Goal: Task Accomplishment & Management: Use online tool/utility

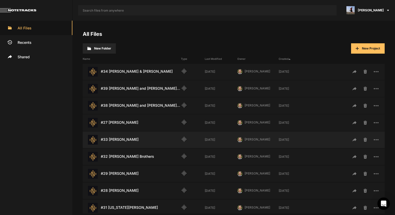
scroll to position [129, 0]
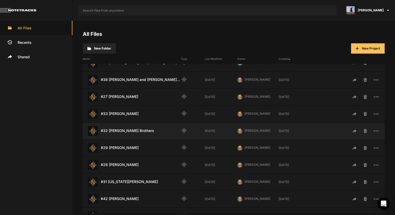
click at [138, 134] on div "#32 Benham Brothers Last Modified: 5 days ago" at bounding box center [132, 131] width 98 height 10
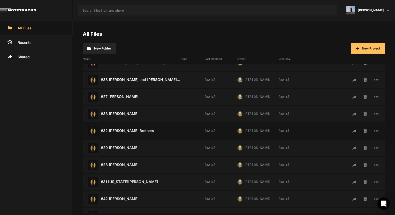
click at [138, 134] on div "#32 Benham Brothers Last Modified: 5 days ago" at bounding box center [132, 131] width 98 height 10
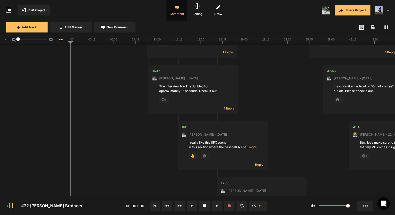
scroll to position [1644, 0]
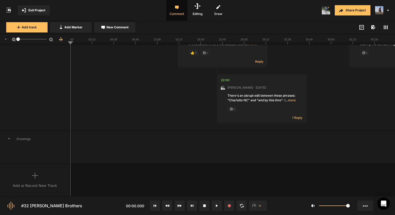
click at [37, 177] on icon at bounding box center [35, 176] width 6 height 6
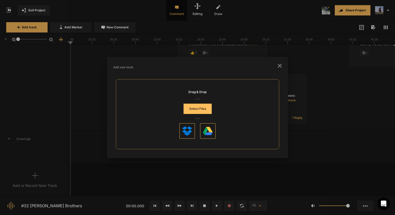
click at [193, 109] on button "Select Files" at bounding box center [197, 109] width 28 height 10
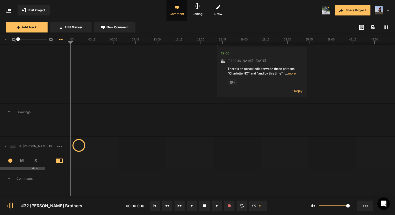
scroll to position [1695, 0]
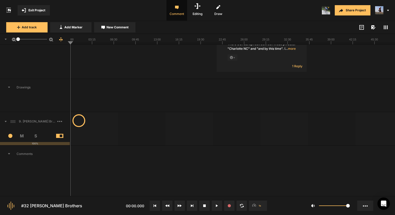
click at [10, 134] on span "3" at bounding box center [9, 136] width 14 height 4
click at [10, 132] on span at bounding box center [9, 129] width 8 height 8
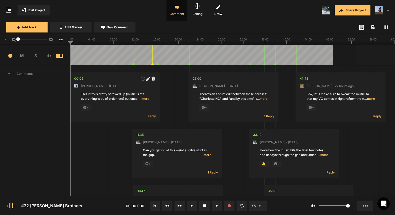
scroll to position [1694, 0]
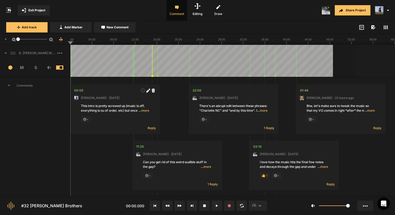
click at [24, 67] on span "M" at bounding box center [22, 68] width 14 height 6
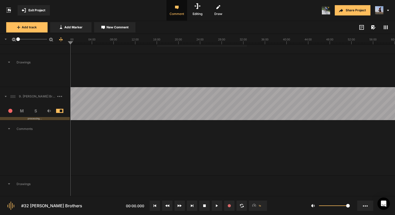
scroll to position [2016, 0]
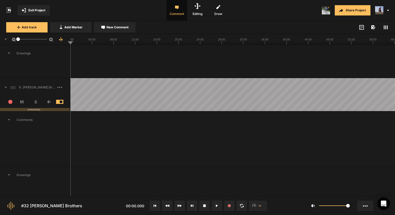
click at [185, 39] on rect at bounding box center [232, 39] width 324 height 10
click at [188, 41] on rect at bounding box center [232, 39] width 324 height 10
click at [191, 41] on rect at bounding box center [232, 39] width 324 height 10
click at [193, 41] on rect at bounding box center [232, 39] width 324 height 10
click at [346, 130] on div at bounding box center [232, 139] width 325 height 56
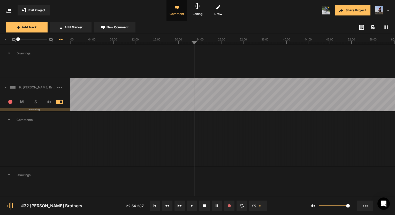
click at [343, 43] on icon at bounding box center [232, 39] width 324 height 10
drag, startPoint x: 343, startPoint y: 42, endPoint x: 341, endPoint y: 42, distance: 2.6
click at [341, 42] on rect at bounding box center [232, 39] width 324 height 10
click at [59, 85] on span at bounding box center [63, 87] width 12 height 8
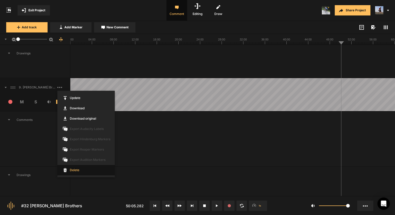
click at [73, 172] on span "Delete" at bounding box center [85, 170] width 57 height 10
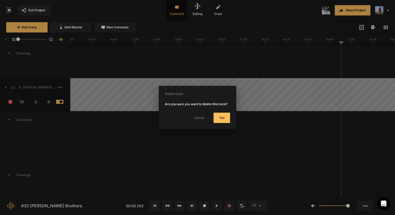
click at [226, 119] on button "Yes" at bounding box center [221, 118] width 17 height 10
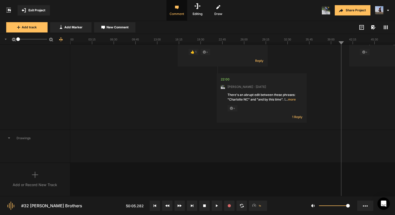
scroll to position [1644, 0]
click at [38, 173] on icon at bounding box center [35, 176] width 6 height 6
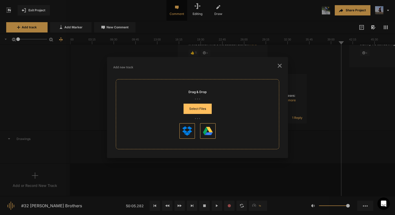
click at [191, 105] on button "Select Files" at bounding box center [197, 109] width 28 height 10
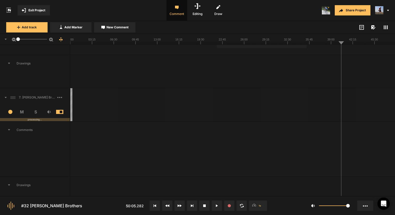
scroll to position [1714, 0]
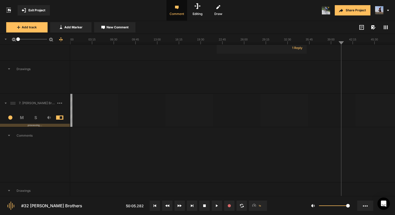
click at [64, 102] on span at bounding box center [63, 103] width 12 height 8
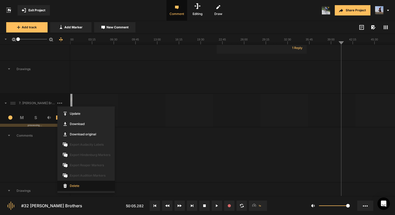
click at [78, 187] on span "Delete" at bounding box center [85, 186] width 57 height 10
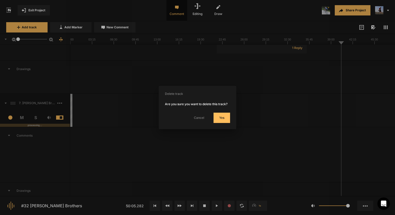
click at [225, 120] on button "Yes" at bounding box center [221, 118] width 17 height 10
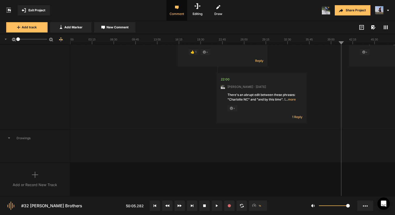
scroll to position [1644, 0]
click at [272, 157] on div at bounding box center [232, 147] width 324 height 33
click at [47, 175] on div "Add or Record New Track" at bounding box center [35, 180] width 70 height 33
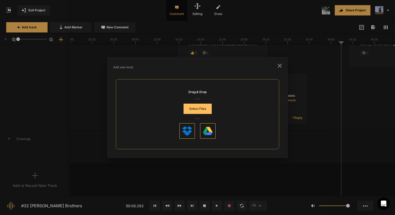
click at [187, 113] on button "Select Files" at bounding box center [197, 109] width 28 height 10
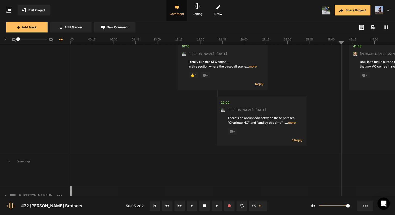
scroll to position [1714, 0]
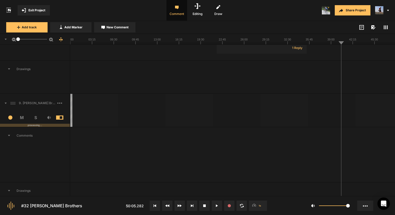
drag, startPoint x: 100, startPoint y: 41, endPoint x: 80, endPoint y: 43, distance: 20.3
click at [80, 43] on icon at bounding box center [232, 39] width 324 height 10
drag, startPoint x: 76, startPoint y: 43, endPoint x: 62, endPoint y: 43, distance: 14.7
click at [62, 43] on nt-ruler "1" at bounding box center [197, 39] width 395 height 11
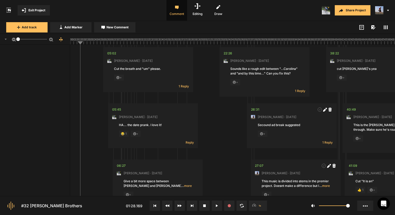
scroll to position [1765, 0]
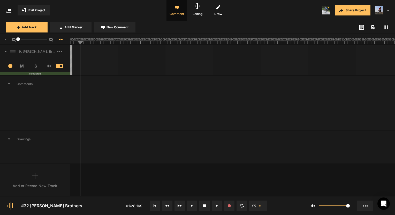
drag, startPoint x: 17, startPoint y: 39, endPoint x: 0, endPoint y: 82, distance: 46.5
click at [0, 82] on html "Exit Project Comment Editing Draw Share Project Add track Add Marker New Commen…" at bounding box center [197, 107] width 395 height 215
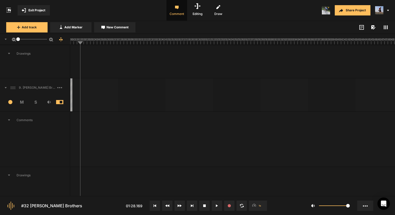
scroll to position [1714, 0]
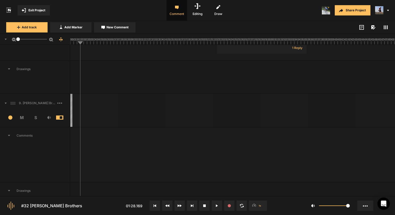
click at [155, 209] on button at bounding box center [155, 206] width 10 height 10
click at [217, 205] on icon at bounding box center [217, 206] width 2 height 3
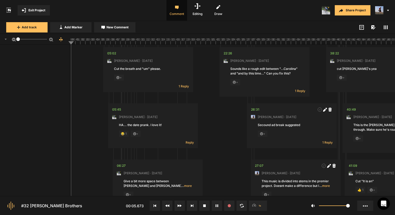
scroll to position [1653, 0]
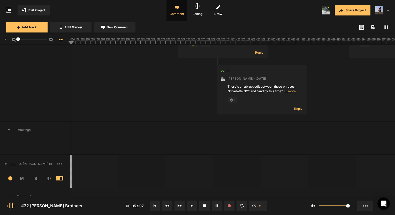
drag, startPoint x: 18, startPoint y: 40, endPoint x: -1, endPoint y: 43, distance: 18.9
click at [0, 43] on html "Exit Project Comment Editing Draw Share Project Add track Add Marker New Commen…" at bounding box center [197, 107] width 395 height 215
click at [106, 42] on rect at bounding box center [232, 39] width 324 height 10
click at [79, 42] on line at bounding box center [79, 43] width 0 height 2
click at [76, 42] on line at bounding box center [76, 43] width 0 height 2
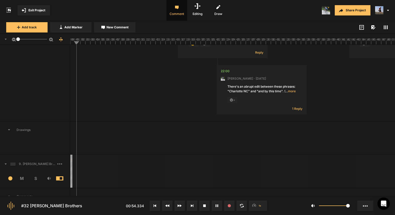
click at [73, 43] on line at bounding box center [73, 43] width 0 height 2
drag, startPoint x: 72, startPoint y: 43, endPoint x: 68, endPoint y: 43, distance: 4.4
click at [68, 43] on nt-ruler "1" at bounding box center [197, 39] width 395 height 11
drag, startPoint x: 73, startPoint y: 44, endPoint x: 66, endPoint y: 43, distance: 7.0
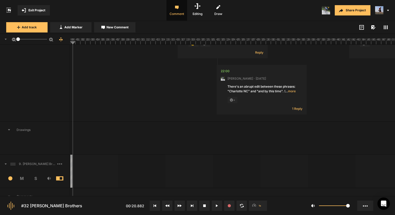
click at [66, 43] on nt-ruler "1" at bounding box center [197, 39] width 395 height 11
click at [71, 43] on line at bounding box center [71, 43] width 0 height 2
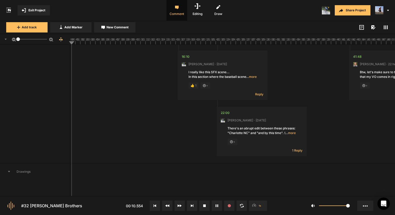
scroll to position [1678, 0]
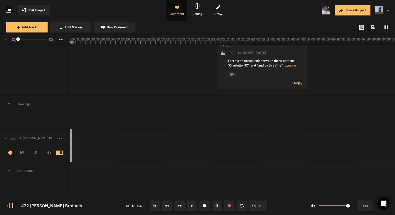
click at [72, 157] on div at bounding box center [232, 145] width 324 height 33
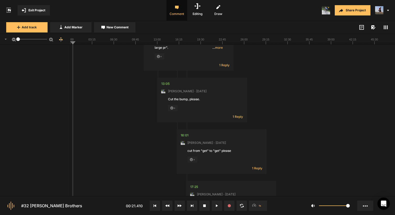
scroll to position [1730, 0]
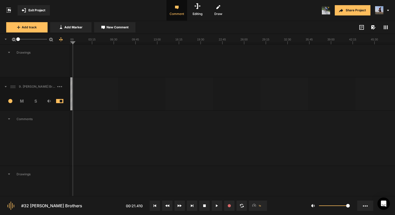
click at [58, 84] on span at bounding box center [63, 87] width 12 height 8
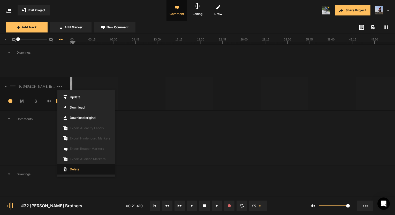
click at [76, 168] on span "Delete" at bounding box center [85, 170] width 57 height 10
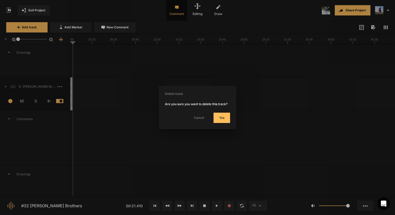
drag, startPoint x: 218, startPoint y: 114, endPoint x: 241, endPoint y: 212, distance: 100.8
click at [218, 114] on button "Yes" at bounding box center [221, 118] width 17 height 10
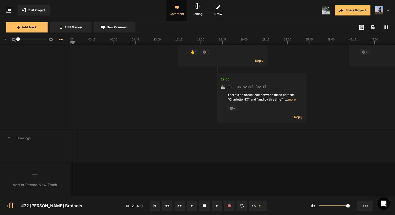
scroll to position [1644, 0]
click at [34, 180] on div "Add or Record New Track" at bounding box center [35, 180] width 70 height 33
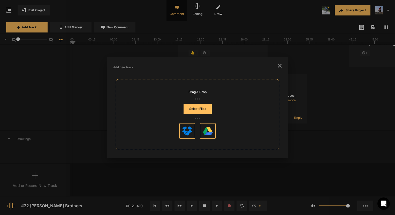
click at [205, 107] on button "Select Files" at bounding box center [197, 109] width 28 height 10
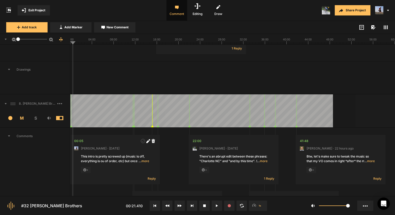
scroll to position [2016, 0]
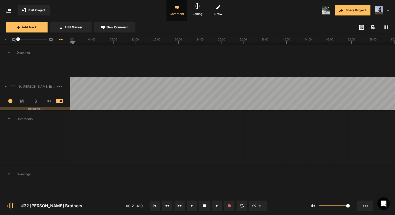
drag, startPoint x: 346, startPoint y: 40, endPoint x: 343, endPoint y: 42, distance: 4.2
click at [343, 42] on rect at bounding box center [232, 39] width 324 height 10
click at [340, 42] on rect at bounding box center [232, 39] width 324 height 10
drag, startPoint x: 340, startPoint y: 42, endPoint x: 344, endPoint y: 42, distance: 3.6
click at [344, 42] on rect at bounding box center [232, 39] width 324 height 10
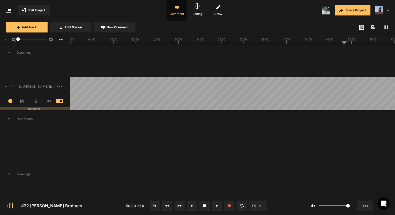
click at [20, 39] on mat-slider "1" at bounding box center [32, 39] width 33 height 12
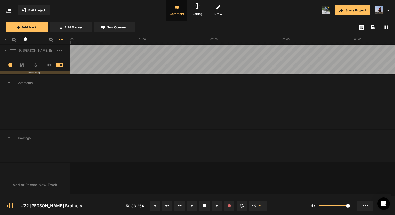
drag, startPoint x: 19, startPoint y: 39, endPoint x: 25, endPoint y: 40, distance: 6.0
click at [25, 40] on div at bounding box center [26, 39] width 4 height 4
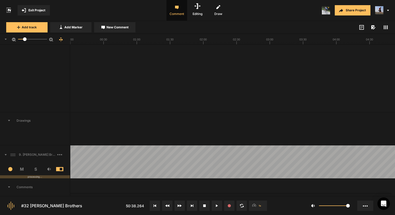
scroll to position [683, 0]
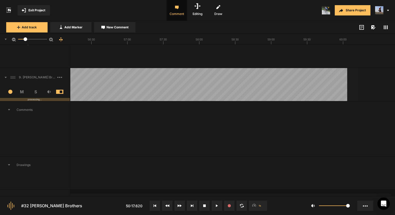
click at [58, 77] on rect at bounding box center [57, 77] width 1 height 1
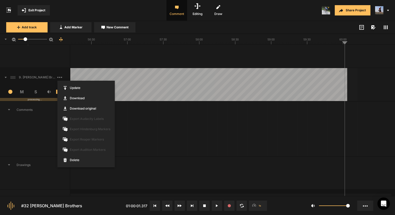
click at [157, 150] on div at bounding box center [197, 107] width 395 height 215
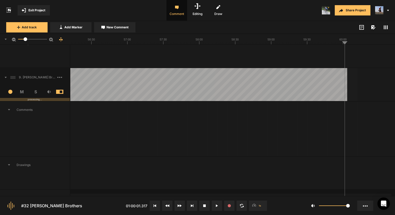
click at [382, 161] on button "Cancel" at bounding box center [381, 162] width 17 height 6
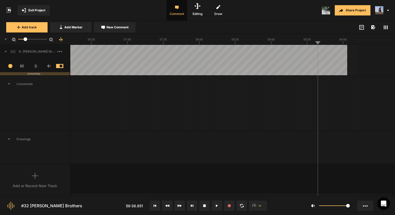
scroll to position [632, 0]
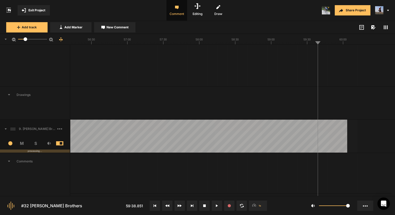
click at [13, 127] on span at bounding box center [13, 129] width 8 height 8
drag, startPoint x: 13, startPoint y: 129, endPoint x: 19, endPoint y: 129, distance: 5.7
click at [59, 129] on icon at bounding box center [59, 129] width 5 height 1
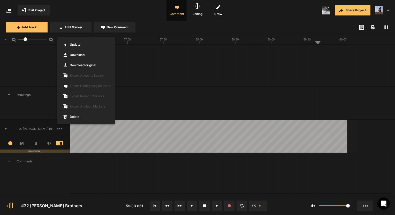
click at [60, 174] on div at bounding box center [197, 107] width 395 height 215
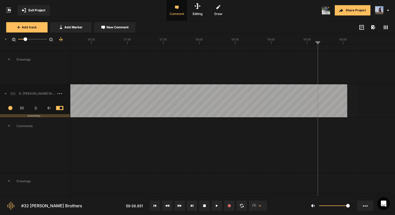
scroll to position [709, 0]
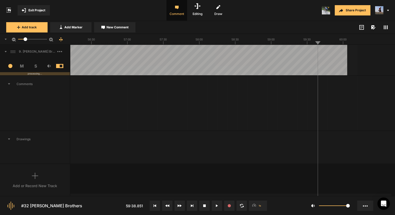
click at [22, 82] on span "Comments" at bounding box center [35, 84] width 70 height 17
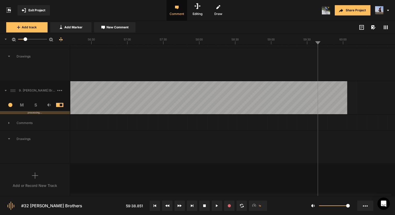
click at [10, 135] on span "Drawings" at bounding box center [35, 139] width 70 height 17
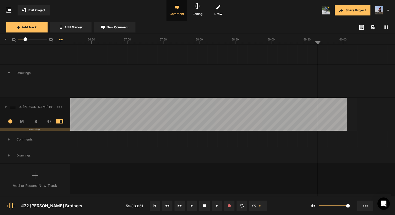
click at [28, 76] on span "Drawings" at bounding box center [35, 73] width 70 height 17
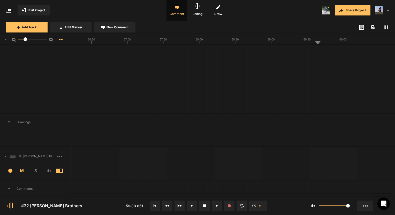
scroll to position [379, 0]
click at [25, 170] on span "Comments" at bounding box center [35, 171] width 70 height 17
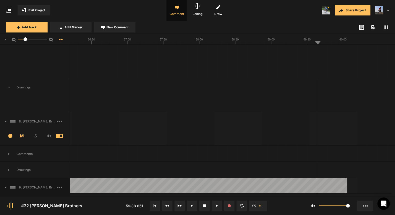
scroll to position [405, 0]
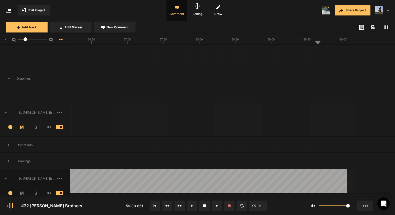
click at [28, 75] on span "Drawings" at bounding box center [35, 79] width 70 height 17
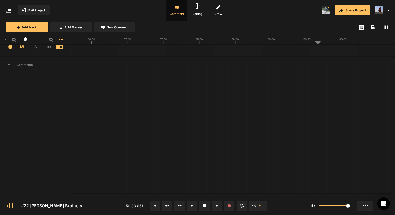
scroll to position [0, 0]
click at [28, 86] on span "Comments" at bounding box center [35, 87] width 70 height 17
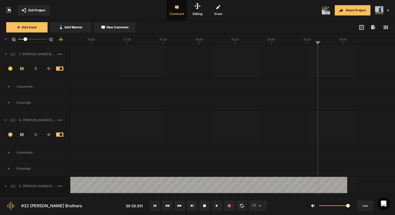
click at [63, 67] on span at bounding box center [63, 69] width 15 height 4
click at [61, 69] on span at bounding box center [63, 69] width 15 height 4
click at [59, 140] on div "2 M S" at bounding box center [35, 136] width 70 height 15
click at [58, 135] on span at bounding box center [63, 135] width 15 height 4
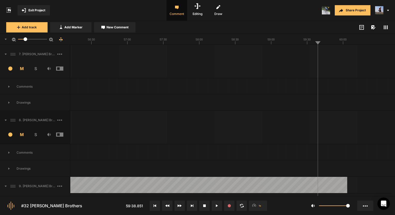
scroll to position [103, 0]
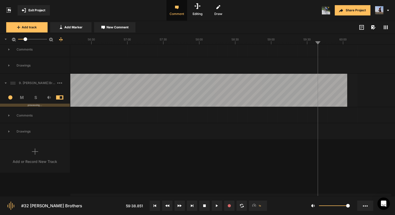
drag, startPoint x: 285, startPoint y: 85, endPoint x: 233, endPoint y: 88, distance: 51.8
drag, startPoint x: 233, startPoint y: 88, endPoint x: 195, endPoint y: 85, distance: 38.6
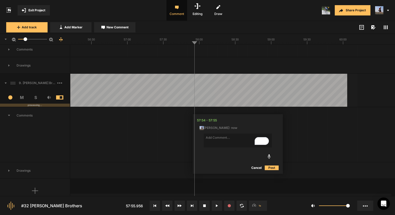
drag, startPoint x: 195, startPoint y: 85, endPoint x: 159, endPoint y: 109, distance: 43.4
click at [257, 168] on button "Cancel" at bounding box center [256, 168] width 17 height 6
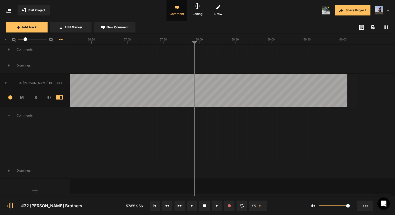
click at [197, 10] on span "Editing" at bounding box center [197, 10] width 21 height 21
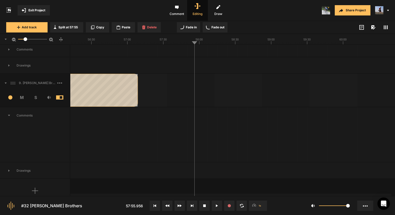
click at [136, 100] on div at bounding box center [137, 90] width 2 height 33
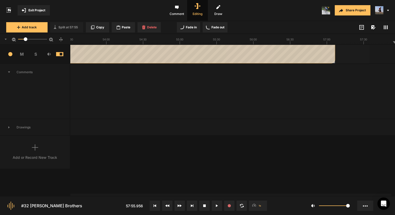
scroll to position [77, 0]
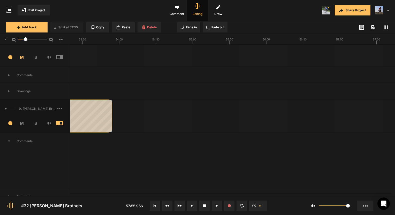
click at [111, 116] on div at bounding box center [112, 116] width 2 height 33
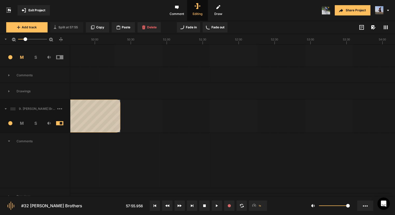
click at [120, 116] on div at bounding box center [120, 116] width 2 height 33
click at [181, 11] on span "Comment" at bounding box center [176, 10] width 21 height 21
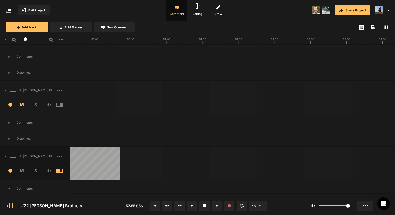
scroll to position [52, 0]
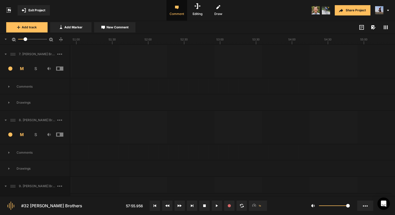
scroll to position [52, 0]
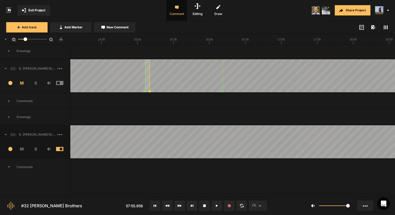
click at [205, 204] on button at bounding box center [204, 206] width 10 height 10
click at [24, 8] on button "Exit Project" at bounding box center [34, 10] width 32 height 10
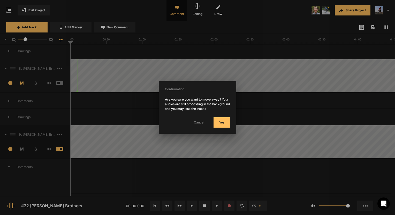
click at [221, 119] on button "Yes" at bounding box center [221, 123] width 17 height 10
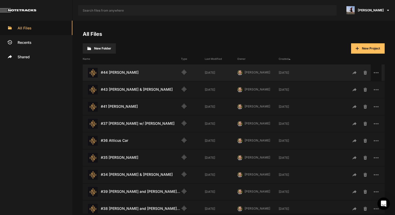
click at [373, 70] on span at bounding box center [375, 73] width 11 height 17
click at [373, 70] on div at bounding box center [197, 107] width 395 height 215
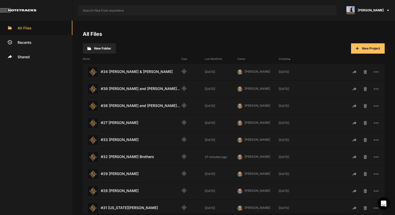
scroll to position [103, 0]
click at [128, 159] on div "#32 Benham Brothers Last Modified: 27 minutes ago" at bounding box center [132, 157] width 98 height 10
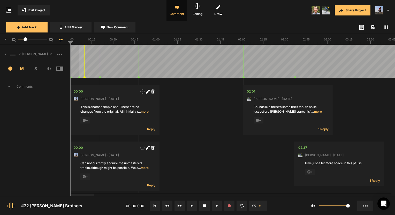
click at [17, 84] on span "Comments" at bounding box center [35, 87] width 70 height 17
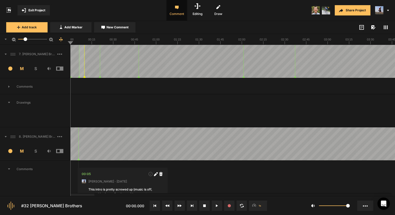
click at [28, 103] on span "Drawings" at bounding box center [35, 103] width 70 height 17
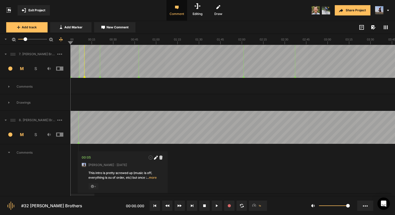
click at [29, 152] on span "Comments" at bounding box center [35, 153] width 70 height 17
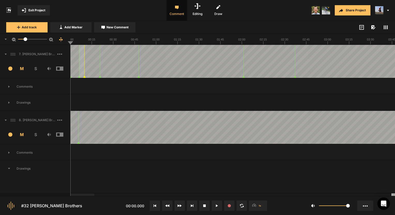
click at [26, 168] on span "Drawings" at bounding box center [35, 169] width 70 height 17
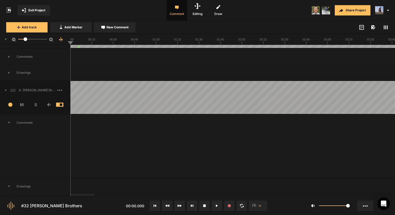
scroll to position [77, 0]
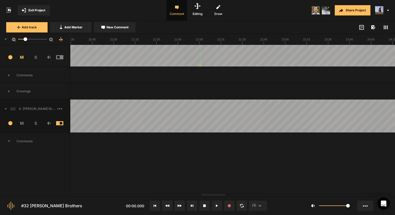
click at [385, 27] on rect at bounding box center [385, 28] width 1 height 4
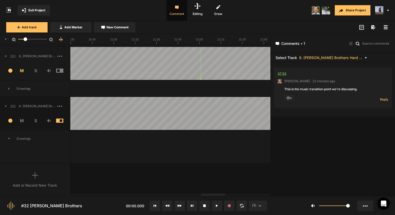
click at [284, 75] on div "47:53" at bounding box center [281, 73] width 9 height 5
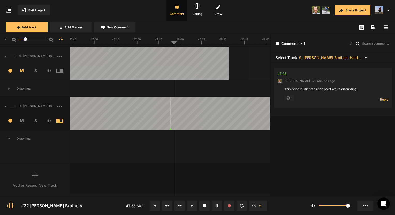
click at [284, 75] on div "47:53" at bounding box center [281, 73] width 9 height 5
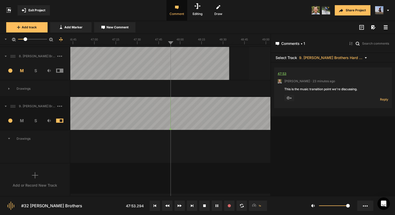
click at [284, 75] on div "47:53" at bounding box center [281, 73] width 9 height 5
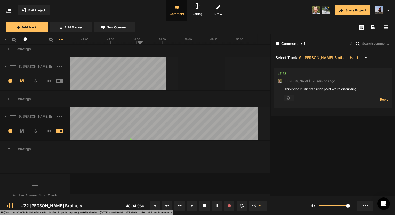
scroll to position [48, 0]
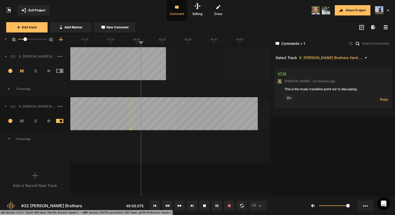
click at [278, 72] on div "47:53" at bounding box center [281, 73] width 9 height 5
click at [109, 44] on div at bounding box center [170, 39] width 200 height 11
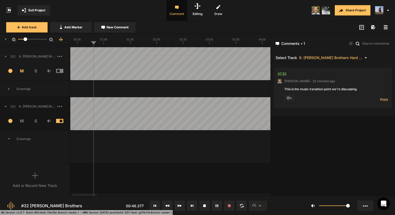
click at [281, 72] on div "47:53" at bounding box center [281, 73] width 9 height 5
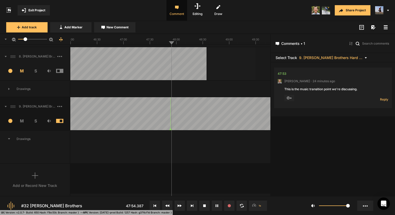
click at [148, 41] on text "47:30" at bounding box center [149, 39] width 7 height 3
click at [85, 43] on line at bounding box center [85, 43] width 0 height 2
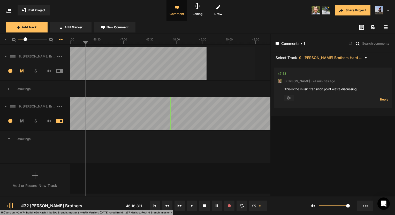
click at [84, 44] on line at bounding box center [84, 43] width 0 height 2
drag, startPoint x: 83, startPoint y: 44, endPoint x: 72, endPoint y: 46, distance: 11.3
click at [72, 46] on nt-sequencer "13.3" at bounding box center [135, 115] width 270 height 162
click at [72, 43] on line at bounding box center [72, 43] width 0 height 2
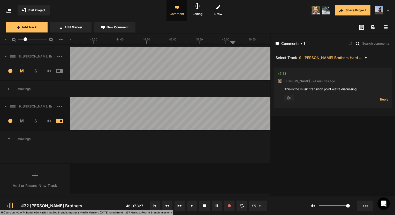
click at [123, 41] on text "44:00" at bounding box center [119, 39] width 7 height 3
click at [37, 174] on icon at bounding box center [35, 176] width 6 height 6
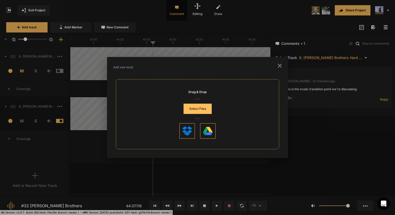
click at [189, 109] on button "Select Files" at bounding box center [197, 109] width 28 height 10
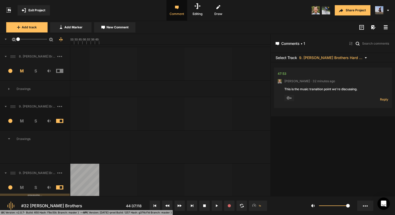
drag, startPoint x: 24, startPoint y: 39, endPoint x: 6, endPoint y: 41, distance: 17.4
click at [6, 41] on div "1" at bounding box center [35, 39] width 70 height 11
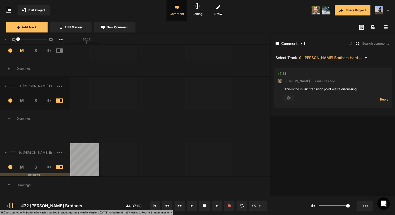
scroll to position [63, 0]
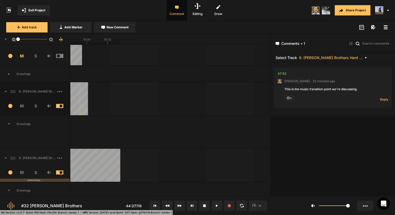
click at [197, 13] on span "Editing" at bounding box center [197, 10] width 21 height 21
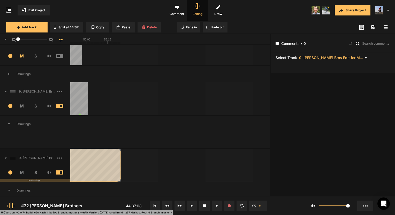
click at [93, 160] on nt-clip at bounding box center [20, 165] width 200 height 33
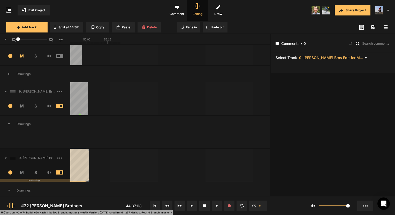
click at [89, 164] on div at bounding box center [89, 165] width 2 height 33
click at [97, 196] on nt-controls "#32 Benham Brothers 44:37.118 1x 1" at bounding box center [197, 205] width 395 height 19
click at [180, 7] on span "Comment" at bounding box center [176, 10] width 21 height 21
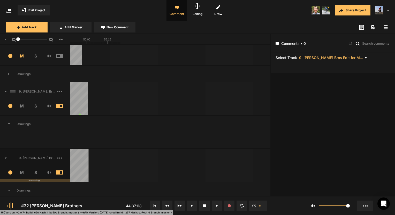
click at [177, 11] on span "Comment" at bounding box center [176, 10] width 21 height 21
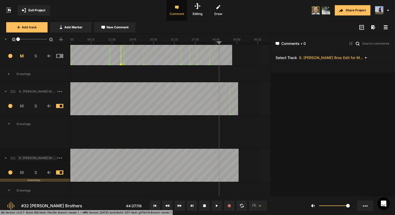
click at [56, 156] on span "9. MC Benham Bros Edit for Mark.mp3" at bounding box center [37, 158] width 41 height 5
click at [61, 156] on span at bounding box center [63, 158] width 12 height 8
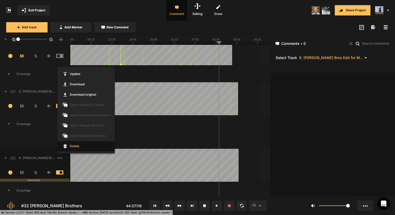
click at [71, 147] on span "Delete" at bounding box center [85, 146] width 57 height 10
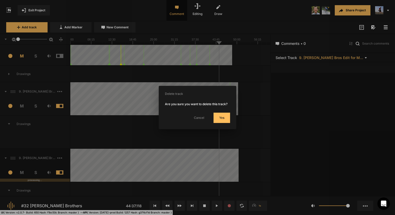
click at [227, 116] on button "Yes" at bounding box center [221, 118] width 17 height 10
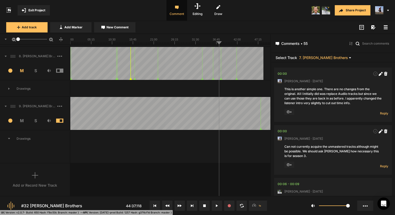
scroll to position [48, 0]
click at [195, 41] on text "31:30" at bounding box center [195, 39] width 7 height 3
click at [192, 42] on rect at bounding box center [170, 39] width 200 height 10
click at [194, 106] on div at bounding box center [170, 113] width 200 height 33
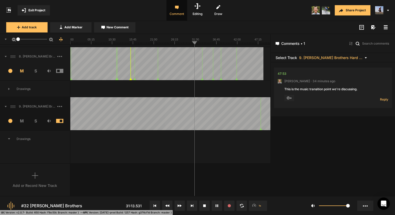
click at [17, 41] on mat-slider "1" at bounding box center [32, 39] width 33 height 12
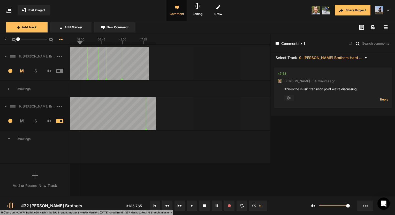
drag, startPoint x: 17, startPoint y: 40, endPoint x: 14, endPoint y: 45, distance: 6.0
click at [14, 45] on nt-sequencer "1" at bounding box center [135, 115] width 270 height 162
click at [133, 43] on line at bounding box center [133, 43] width 0 height 2
click at [130, 43] on line at bounding box center [130, 43] width 0 height 2
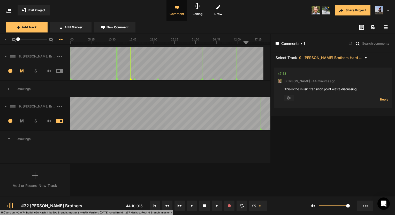
click at [48, 180] on div "Add or Record New Track" at bounding box center [35, 180] width 70 height 33
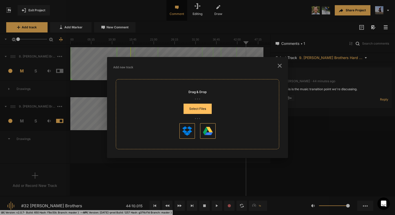
click at [198, 111] on button "Select Files" at bounding box center [197, 109] width 28 height 10
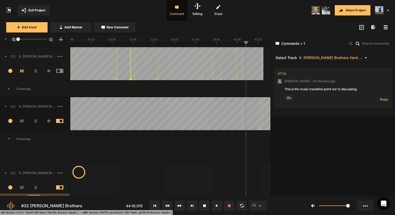
click at [16, 41] on mat-slider "1" at bounding box center [32, 39] width 33 height 12
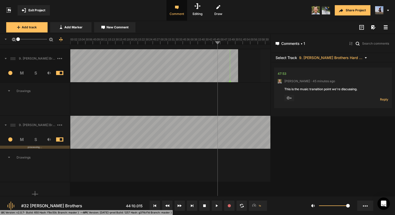
scroll to position [89, 0]
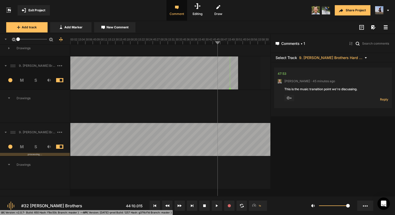
click at [199, 8] on icon at bounding box center [197, 6] width 6 height 6
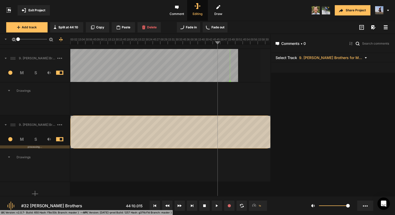
scroll to position [89, 0]
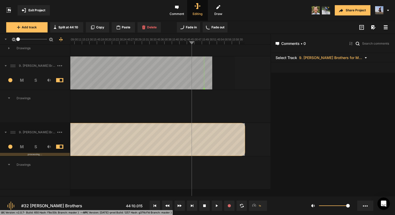
click at [223, 137] on nt-clip at bounding box center [144, 139] width 200 height 33
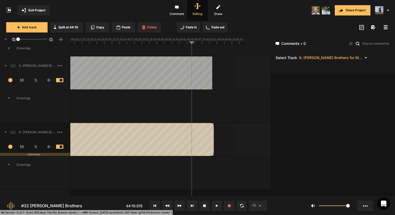
click at [213, 139] on div at bounding box center [213, 139] width 2 height 33
click at [229, 119] on div at bounding box center [144, 106] width 200 height 33
click at [228, 118] on div at bounding box center [144, 106] width 200 height 33
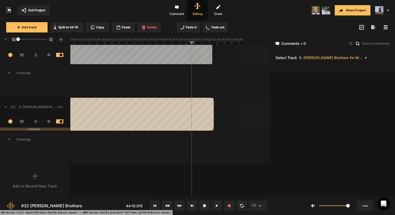
scroll to position [114, 0]
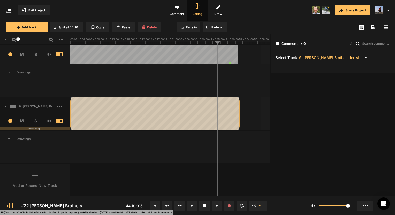
click at [179, 11] on span "Comment" at bounding box center [176, 10] width 21 height 21
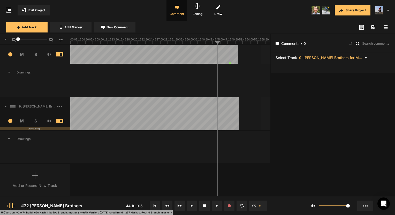
click at [83, 44] on line at bounding box center [83, 43] width 0 height 2
drag, startPoint x: 76, startPoint y: 41, endPoint x: 65, endPoint y: 42, distance: 11.4
click at [66, 42] on nt-ruler "1" at bounding box center [135, 39] width 270 height 11
click at [68, 41] on div "1" at bounding box center [35, 39] width 70 height 11
click at [72, 40] on text "00:00" at bounding box center [69, 39] width 7 height 3
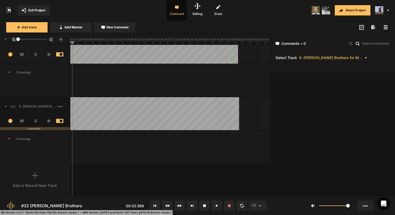
drag, startPoint x: 72, startPoint y: 40, endPoint x: 69, endPoint y: 42, distance: 3.6
click at [69, 42] on nt-ruler "1" at bounding box center [135, 39] width 270 height 11
click at [156, 207] on button at bounding box center [155, 206] width 10 height 10
click at [216, 204] on button at bounding box center [217, 206] width 10 height 10
click at [206, 206] on button at bounding box center [204, 206] width 10 height 10
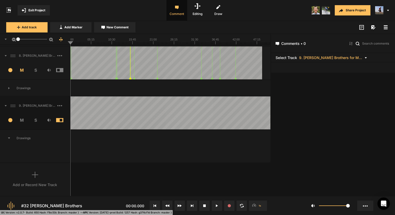
scroll to position [48, 0]
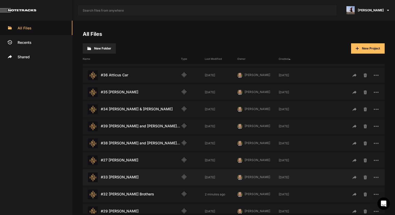
scroll to position [77, 0]
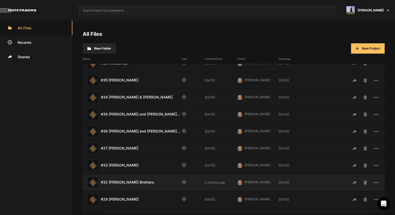
click at [120, 181] on div "#32 [PERSON_NAME] Brothers Last Modified: 2 minutes ago" at bounding box center [132, 183] width 98 height 10
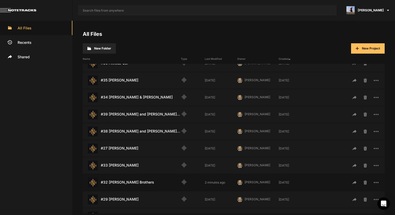
click at [120, 180] on div "#32 [PERSON_NAME] Brothers Last Modified: 2 minutes ago" at bounding box center [132, 183] width 98 height 10
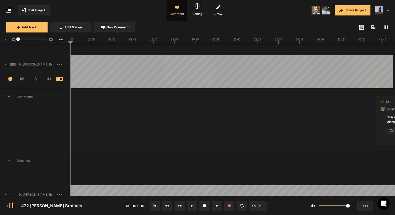
scroll to position [1740, 0]
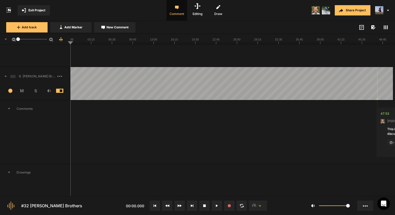
click at [61, 76] on span at bounding box center [63, 76] width 12 height 8
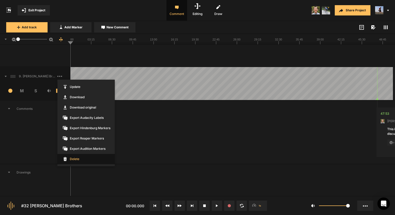
click at [76, 161] on span "Delete" at bounding box center [85, 159] width 57 height 10
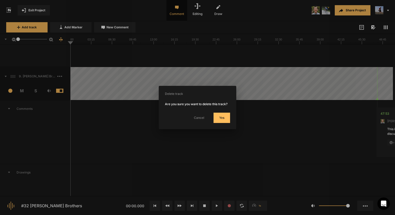
click at [219, 113] on nt-confirmation-dialog "Delete track Are you sure you want to delete this track? Cancel Yes" at bounding box center [197, 107] width 65 height 31
click at [219, 114] on button "Yes" at bounding box center [221, 118] width 17 height 10
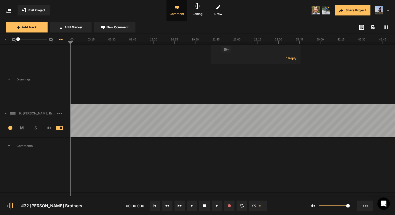
scroll to position [1714, 0]
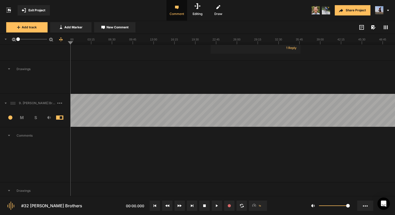
drag, startPoint x: 17, startPoint y: 38, endPoint x: 10, endPoint y: 39, distance: 6.8
click at [10, 39] on div "1" at bounding box center [35, 39] width 70 height 11
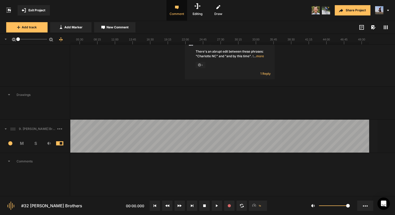
scroll to position [1765, 0]
